Goal: Transaction & Acquisition: Purchase product/service

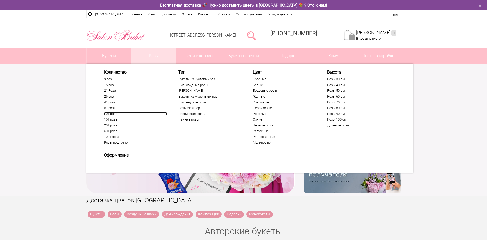
click at [113, 115] on link "101 роза" at bounding box center [135, 114] width 63 height 4
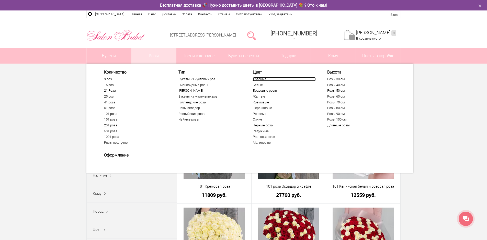
click at [261, 79] on link "Красные" at bounding box center [284, 79] width 63 height 4
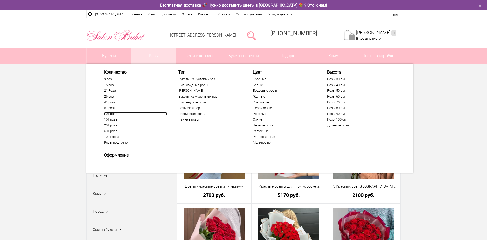
click at [105, 114] on link "101 роза" at bounding box center [135, 114] width 63 height 4
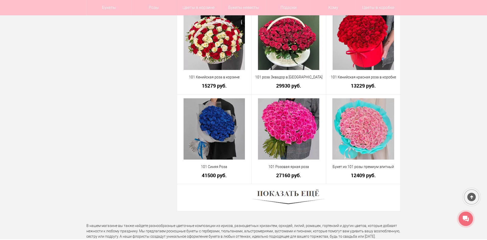
scroll to position [1433, 0]
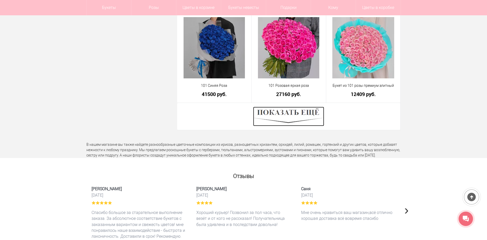
click at [320, 116] on img at bounding box center [288, 116] width 71 height 19
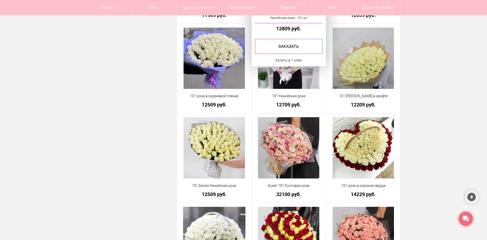
scroll to position [205, 0]
